Goal: Navigation & Orientation: Go to known website

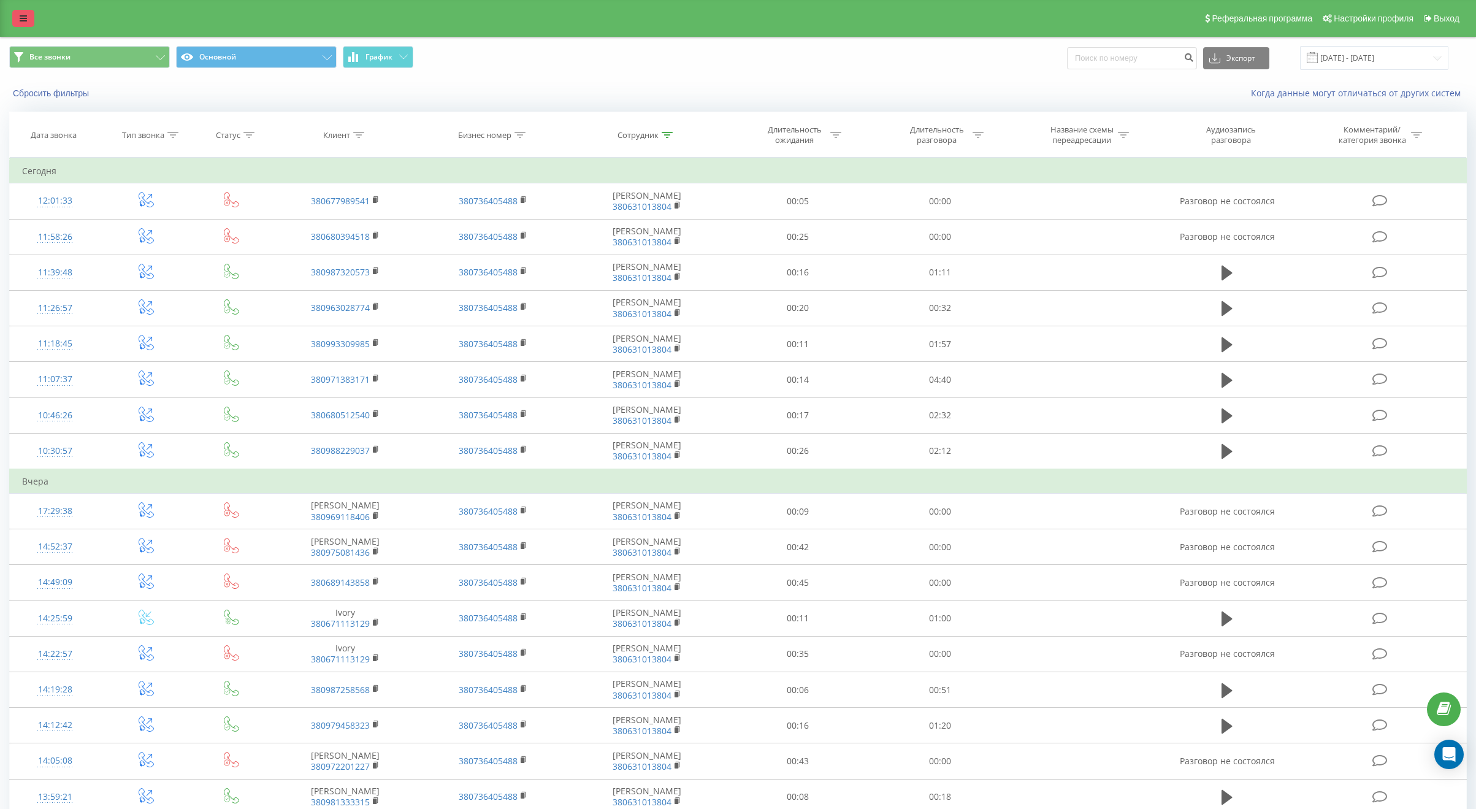
click at [19, 15] on link at bounding box center [23, 18] width 22 height 17
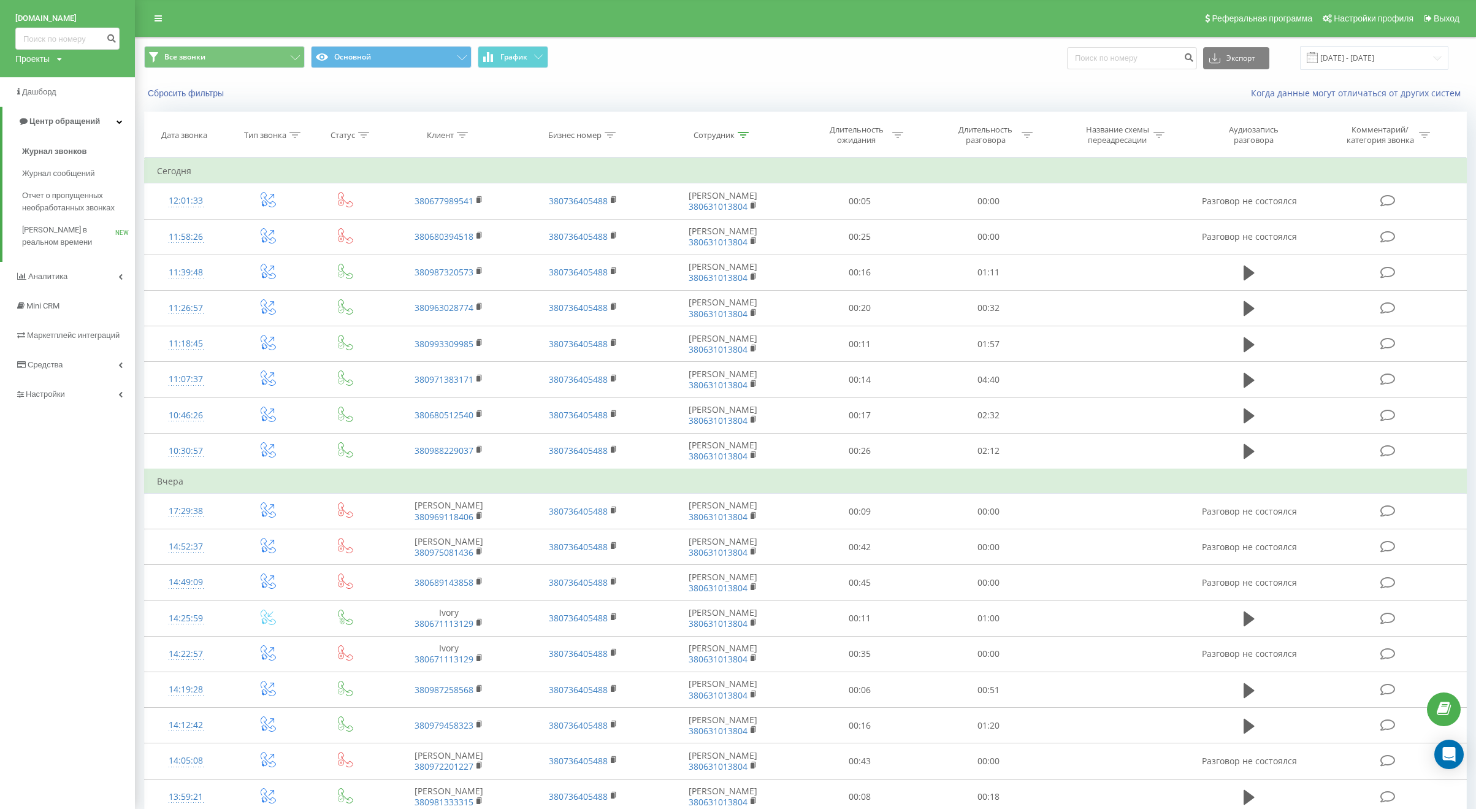
click at [64, 57] on div "[DOMAIN_NAME] Проекты [DOMAIN_NAME] [DOMAIN_NAME]" at bounding box center [67, 38] width 135 height 77
click at [59, 58] on icon at bounding box center [59, 59] width 5 height 7
click at [58, 95] on div "[DOMAIN_NAME]" at bounding box center [55, 100] width 79 height 23
click at [47, 60] on div "Проекты" at bounding box center [32, 59] width 34 height 12
click at [61, 87] on div "[DOMAIN_NAME]" at bounding box center [55, 77] width 79 height 23
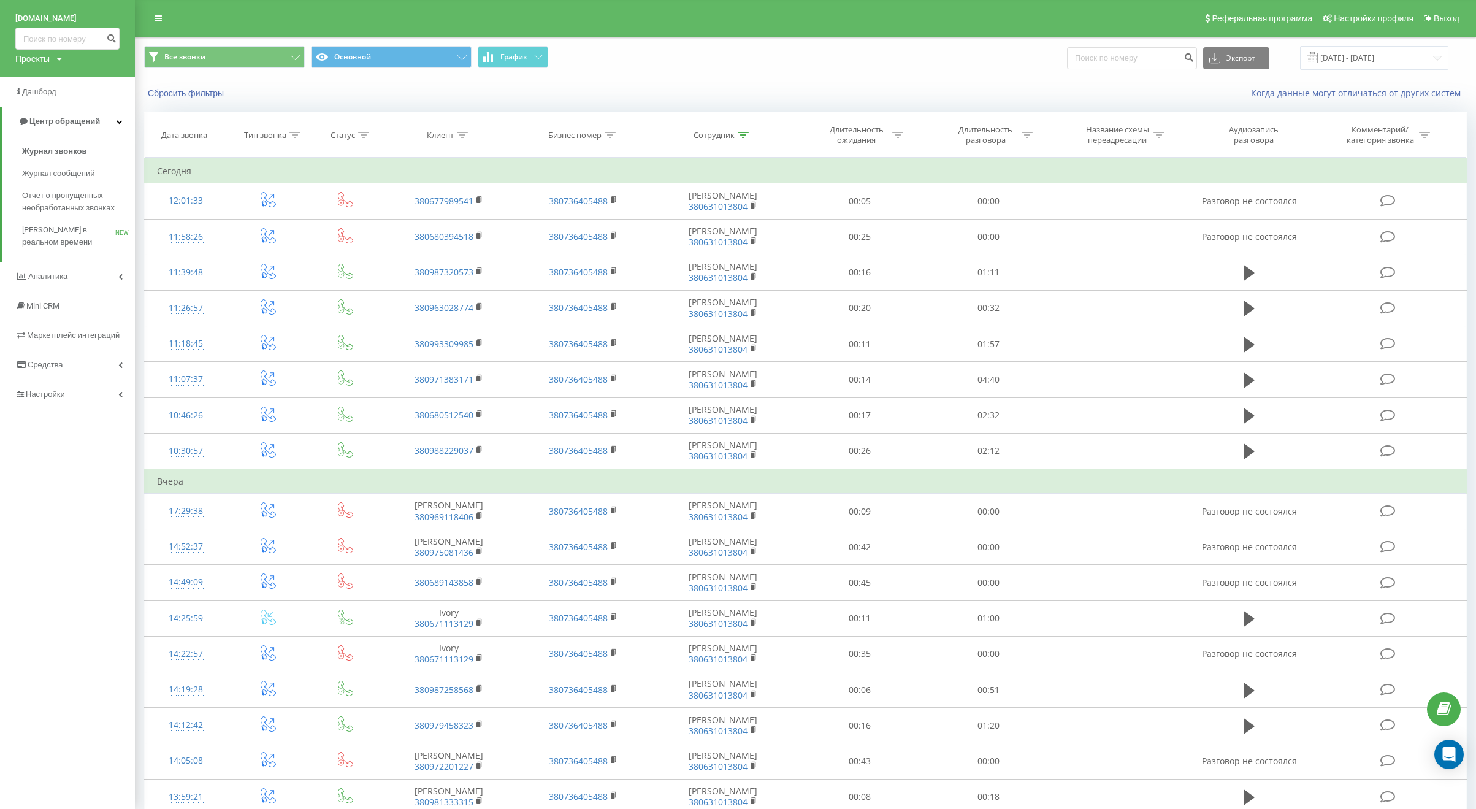
click at [54, 61] on div "Проекты [DOMAIN_NAME] [DOMAIN_NAME]" at bounding box center [38, 59] width 47 height 12
click at [42, 75] on link "[DOMAIN_NAME]" at bounding box center [55, 77] width 59 height 10
